Goal: Task Accomplishment & Management: Use online tool/utility

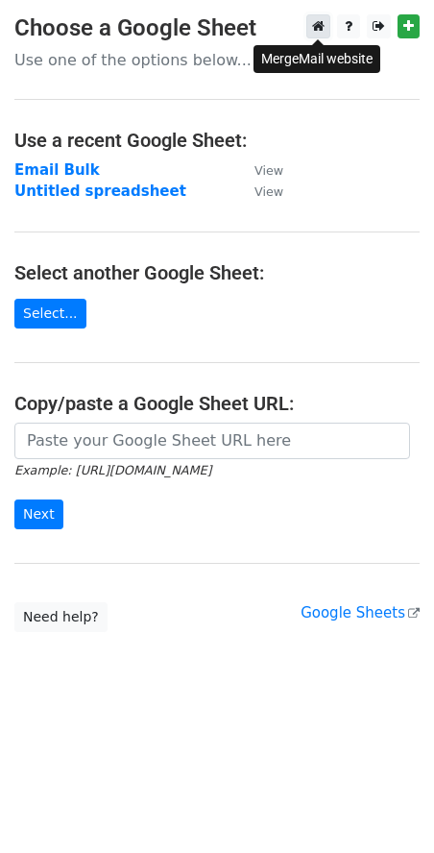
click at [321, 36] on link at bounding box center [318, 26] width 24 height 24
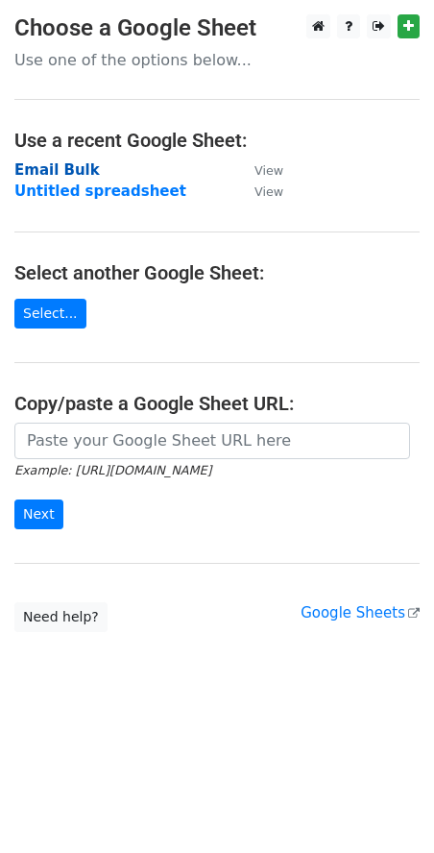
click at [52, 177] on strong "Email Bulk" at bounding box center [56, 169] width 85 height 17
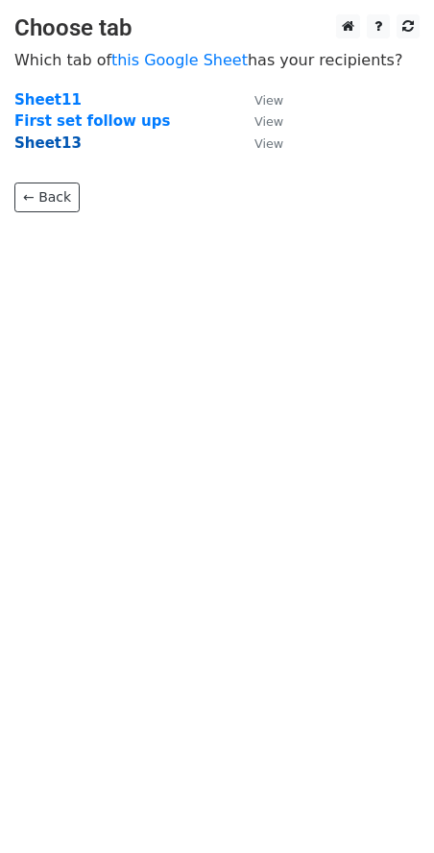
click at [52, 142] on strong "Sheet13" at bounding box center [47, 142] width 67 height 17
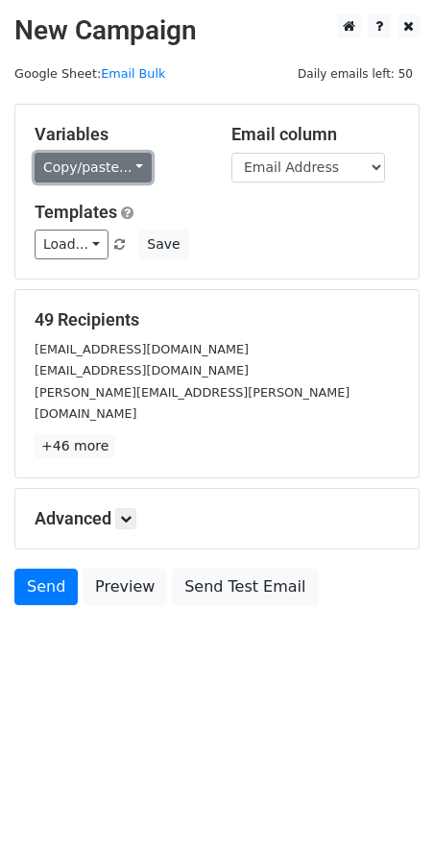
click at [103, 171] on link "Copy/paste..." at bounding box center [93, 168] width 117 height 30
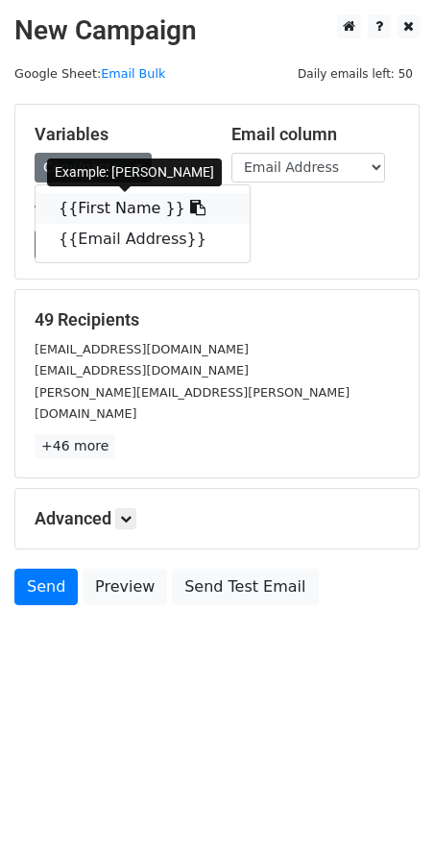
click at [103, 208] on link "{{First Name }}" at bounding box center [143, 208] width 214 height 31
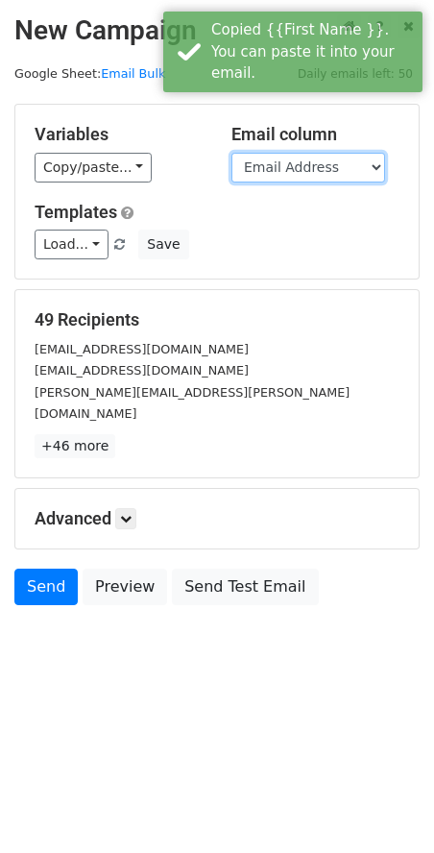
click at [308, 165] on select "First Name Email Address" at bounding box center [309, 168] width 154 height 30
click at [232, 153] on select "First Name Email Address" at bounding box center [309, 168] width 154 height 30
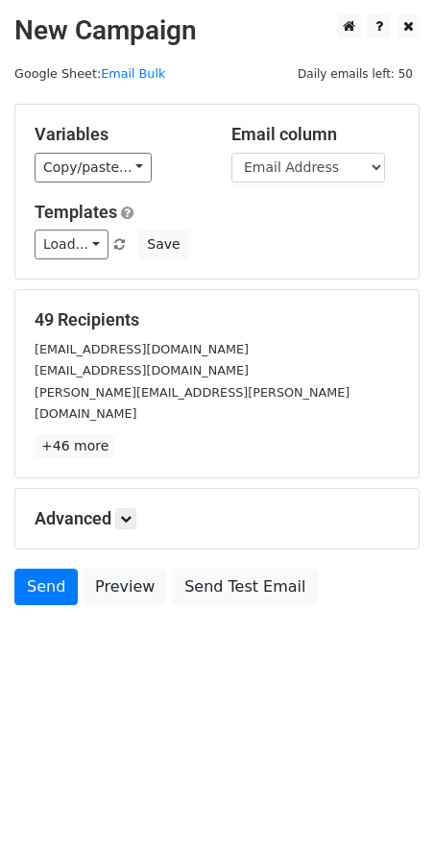
click at [122, 186] on div "Variables Copy/paste... {{First Name }} {{Email Address}} Email column First Na…" at bounding box center [216, 192] width 403 height 174
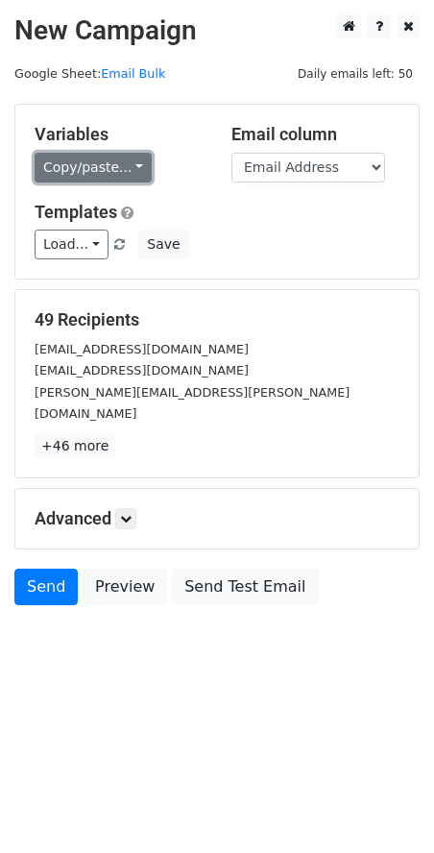
click at [127, 165] on link "Copy/paste..." at bounding box center [93, 168] width 117 height 30
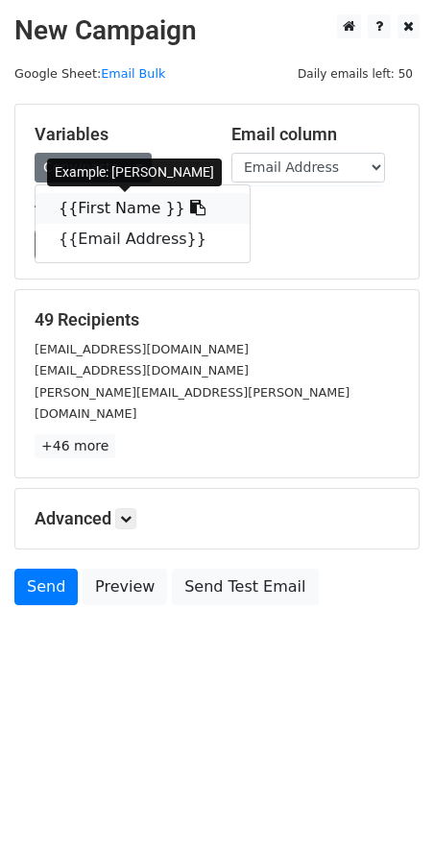
click at [132, 209] on link "{{First Name }}" at bounding box center [143, 208] width 214 height 31
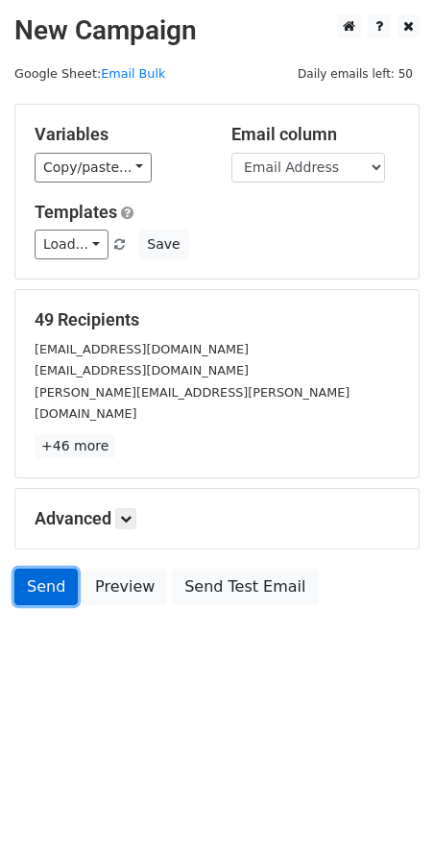
click at [25, 569] on link "Send" at bounding box center [45, 587] width 63 height 37
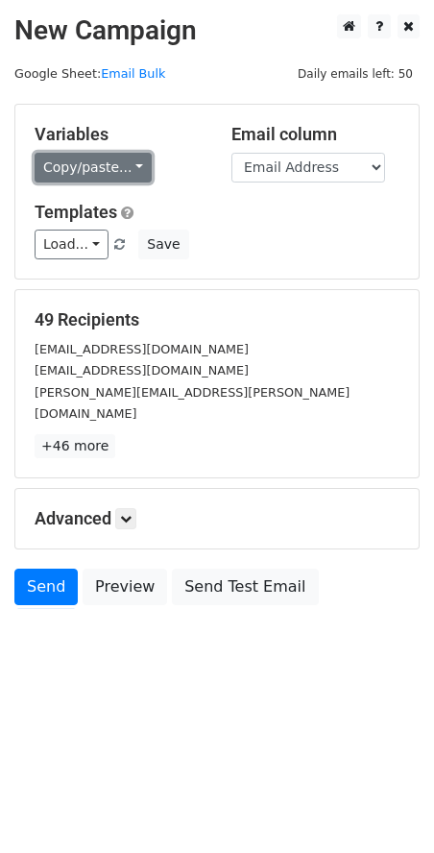
click at [96, 176] on link "Copy/paste..." at bounding box center [93, 168] width 117 height 30
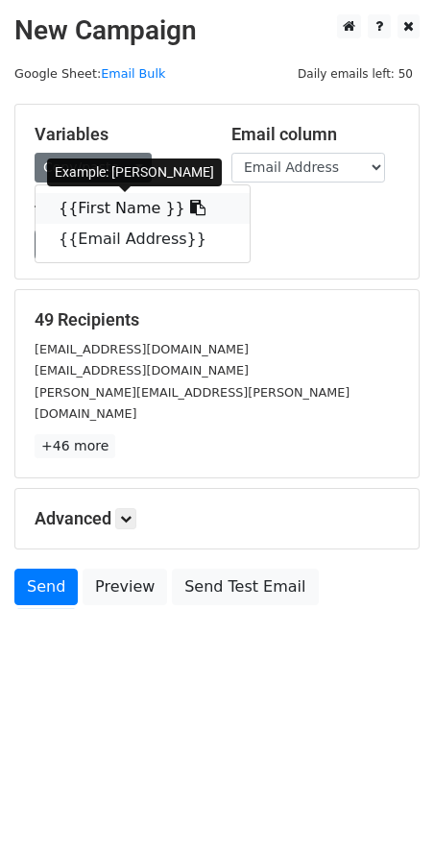
click at [122, 214] on link "{{First Name }}" at bounding box center [143, 208] width 214 height 31
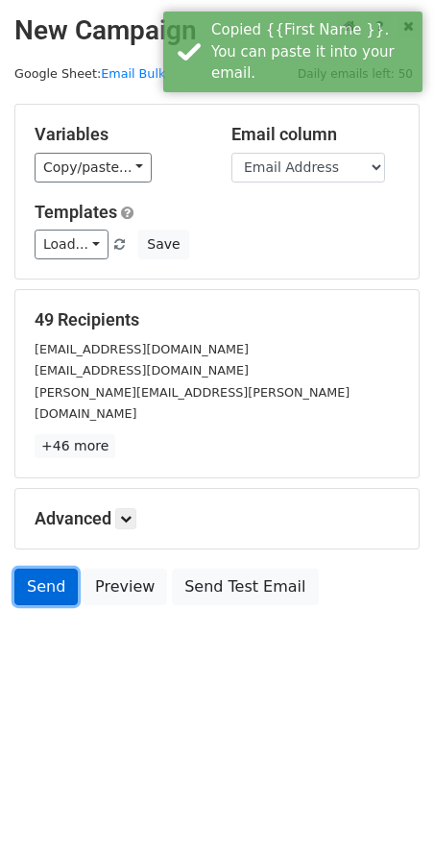
click at [43, 569] on link "Send" at bounding box center [45, 587] width 63 height 37
